Goal: Task Accomplishment & Management: Use online tool/utility

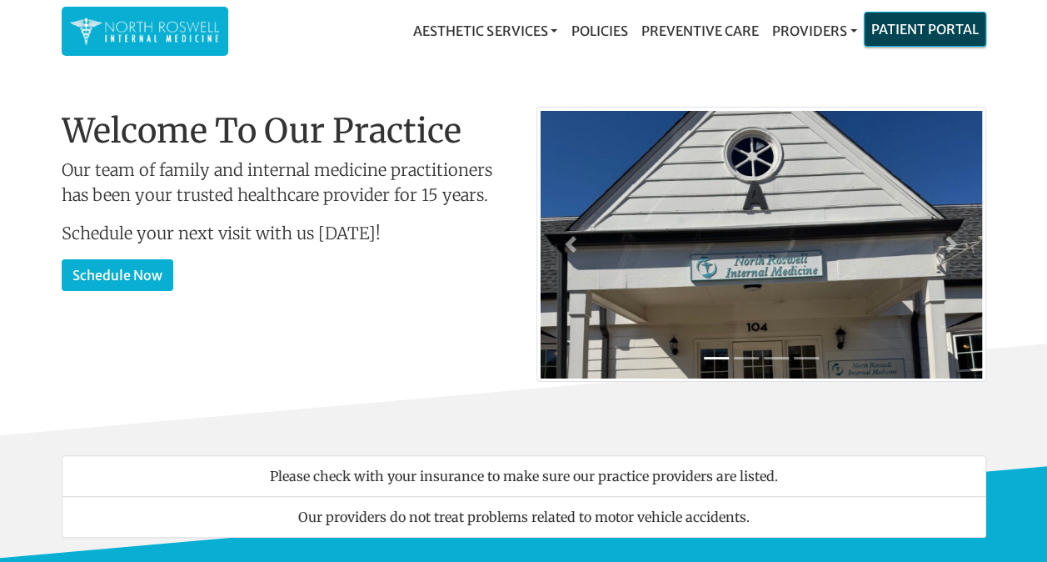
click at [925, 32] on link "Patient Portal" at bounding box center [925, 28] width 121 height 33
click at [945, 36] on link "Patient Portal" at bounding box center [925, 28] width 121 height 33
click at [923, 30] on link "Patient Portal" at bounding box center [925, 28] width 121 height 33
